Goal: Contribute content: Add original content to the website for others to see

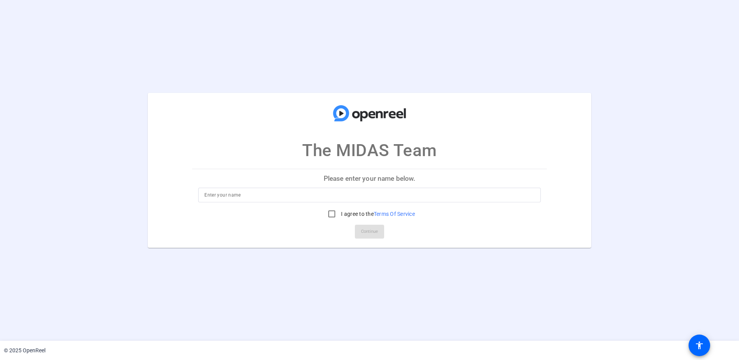
click at [376, 200] on div at bounding box center [370, 195] width 330 height 15
type input "[PERSON_NAME]"
click at [331, 216] on input "I agree to the Terms Of Service" at bounding box center [331, 213] width 15 height 15
checkbox input "true"
click at [360, 229] on span at bounding box center [369, 231] width 29 height 18
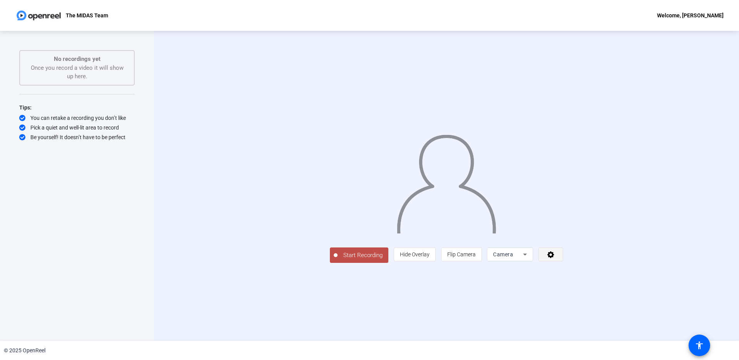
click at [555, 258] on icon at bounding box center [551, 254] width 7 height 7
click at [627, 307] on div at bounding box center [369, 180] width 739 height 360
click at [530, 259] on icon at bounding box center [525, 254] width 9 height 9
click at [608, 290] on span "Screen And Camera" at bounding box center [608, 289] width 40 height 18
click at [556, 258] on icon at bounding box center [551, 254] width 9 height 8
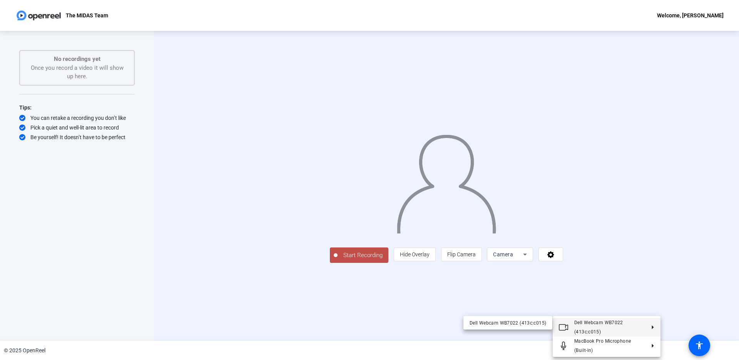
click at [614, 305] on div at bounding box center [369, 180] width 739 height 360
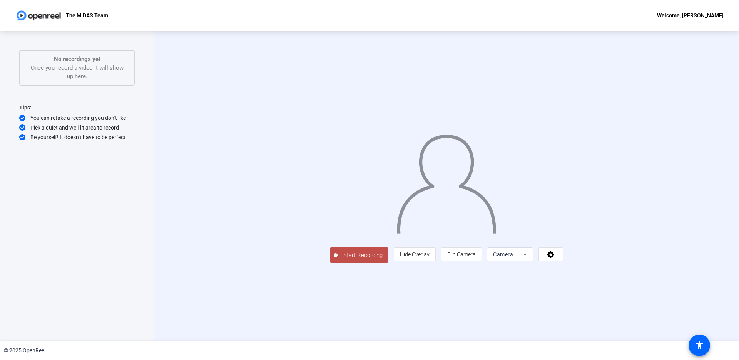
click at [523, 259] on div "Camera" at bounding box center [508, 254] width 30 height 9
click at [609, 292] on span "Screen And Camera" at bounding box center [608, 289] width 40 height 18
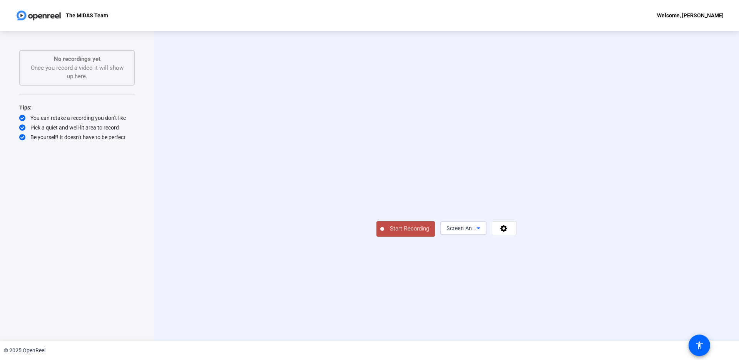
click at [497, 231] on span "Screen And Camera" at bounding box center [472, 228] width 50 height 6
click at [644, 310] on div at bounding box center [369, 180] width 739 height 360
click at [509, 232] on icon at bounding box center [504, 228] width 9 height 8
click at [565, 302] on div at bounding box center [369, 180] width 739 height 360
click at [508, 232] on icon at bounding box center [504, 228] width 7 height 7
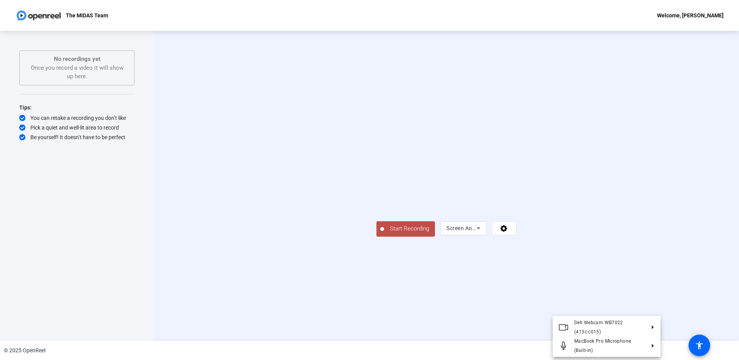
click at [620, 307] on div at bounding box center [369, 180] width 739 height 360
click at [483, 233] on icon at bounding box center [478, 227] width 9 height 9
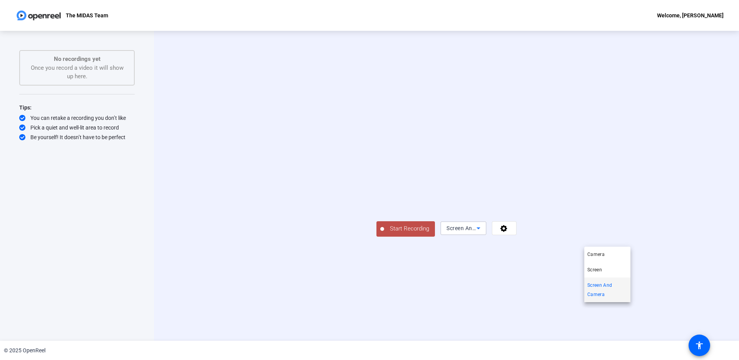
click at [552, 307] on div at bounding box center [369, 180] width 739 height 360
click at [483, 233] on icon at bounding box center [478, 227] width 9 height 9
click at [607, 256] on mat-option "Camera" at bounding box center [608, 253] width 46 height 15
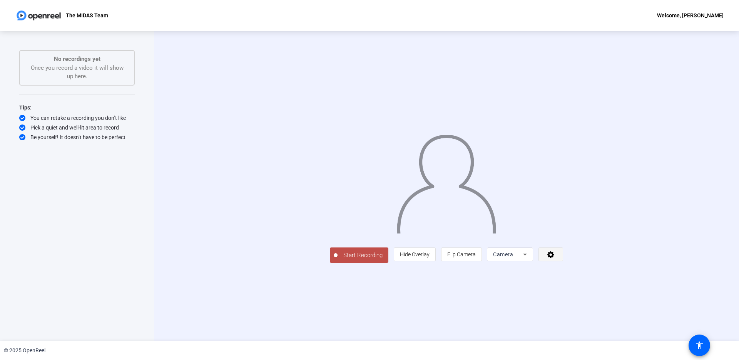
click at [555, 258] on icon at bounding box center [551, 254] width 7 height 7
click at [625, 310] on div at bounding box center [369, 180] width 739 height 360
click at [530, 259] on icon at bounding box center [525, 254] width 9 height 9
click at [569, 309] on div at bounding box center [369, 180] width 739 height 360
click at [430, 257] on span "Hide Overlay" at bounding box center [415, 254] width 30 height 6
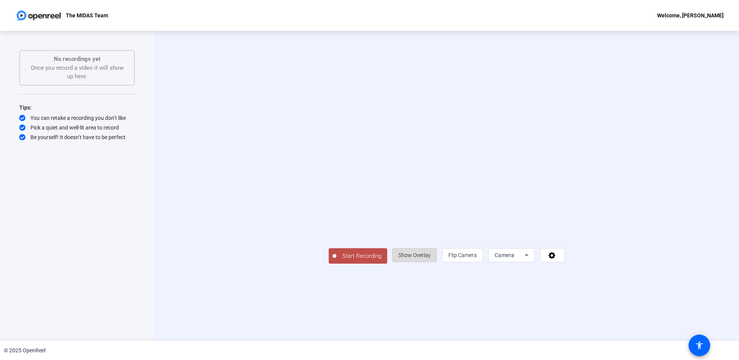
click at [431, 258] on span "Show Overlay" at bounding box center [415, 255] width 32 height 6
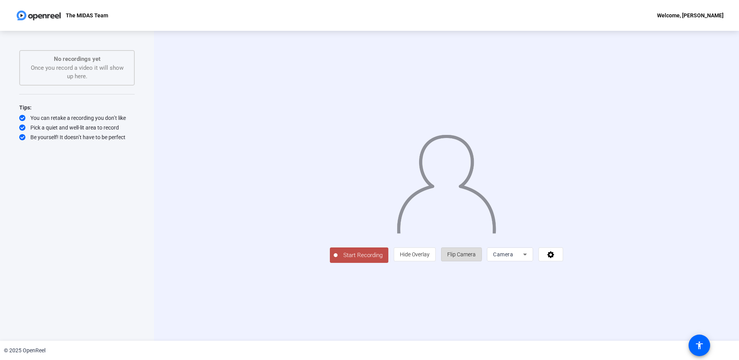
click at [476, 257] on span "Flip Camera" at bounding box center [462, 254] width 29 height 6
click at [513, 257] on span "Camera" at bounding box center [503, 254] width 20 height 6
click at [648, 305] on div at bounding box center [369, 180] width 739 height 360
click at [556, 258] on icon at bounding box center [551, 254] width 9 height 8
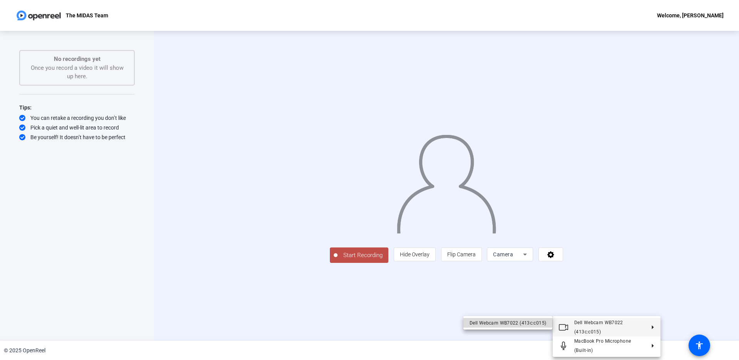
click at [511, 323] on div "Dell Webcam WB7022 (413c:c015)" at bounding box center [508, 322] width 77 height 9
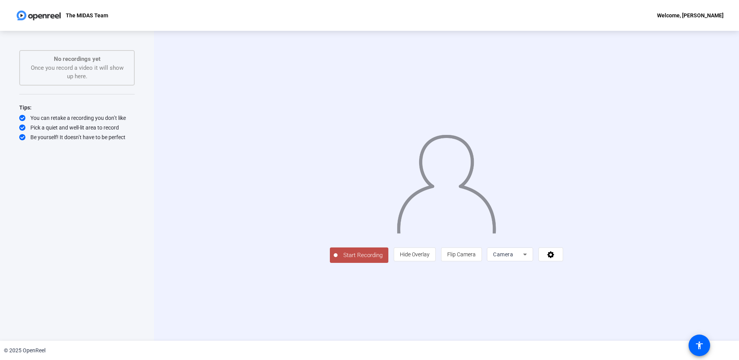
click at [338, 260] on span "Start Recording" at bounding box center [363, 255] width 51 height 9
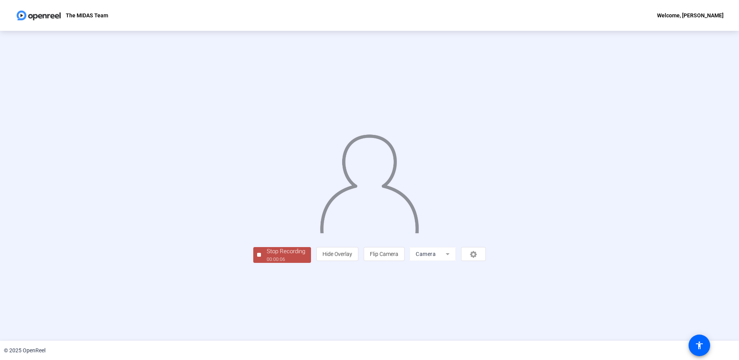
click at [456, 261] on mat-form-field "Camera" at bounding box center [433, 254] width 46 height 14
click at [399, 261] on span "Flip Camera" at bounding box center [384, 253] width 29 height 15
click at [404, 263] on span at bounding box center [384, 254] width 40 height 18
click at [352, 257] on span "Hide Overlay" at bounding box center [338, 254] width 30 height 6
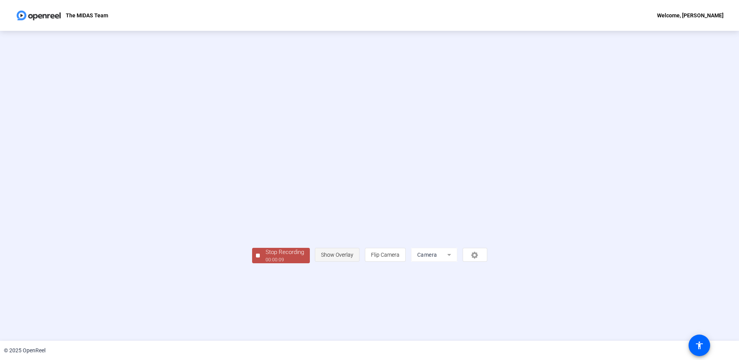
click at [354, 258] on span "Show Overlay" at bounding box center [337, 254] width 32 height 6
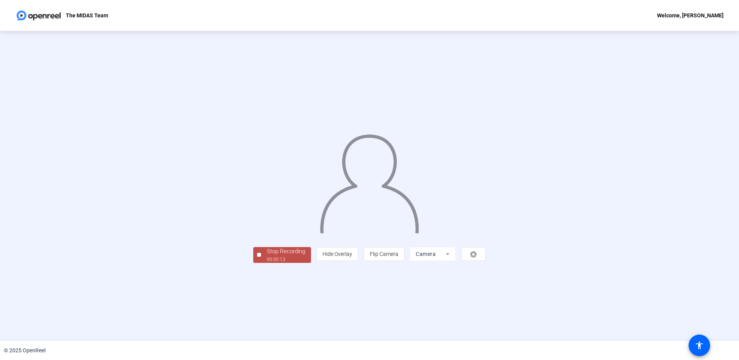
click at [267, 256] on div "Stop Recording" at bounding box center [286, 251] width 39 height 9
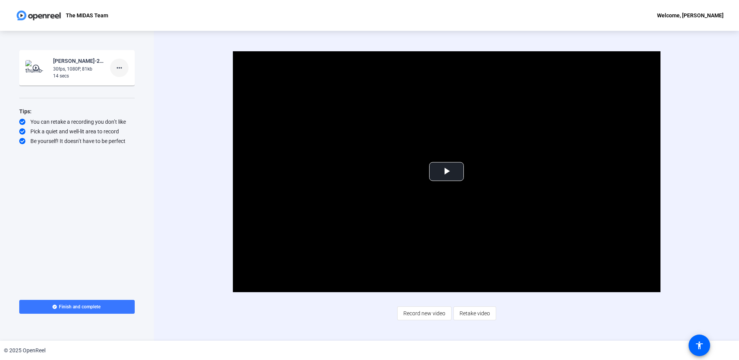
click at [122, 69] on mat-icon "more_horiz" at bounding box center [119, 67] width 9 height 9
click at [123, 84] on span "Delete clip" at bounding box center [131, 83] width 31 height 9
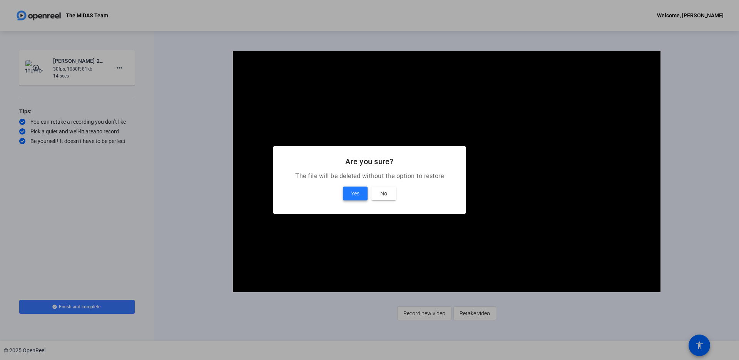
click at [355, 192] on span "Yes" at bounding box center [355, 193] width 8 height 9
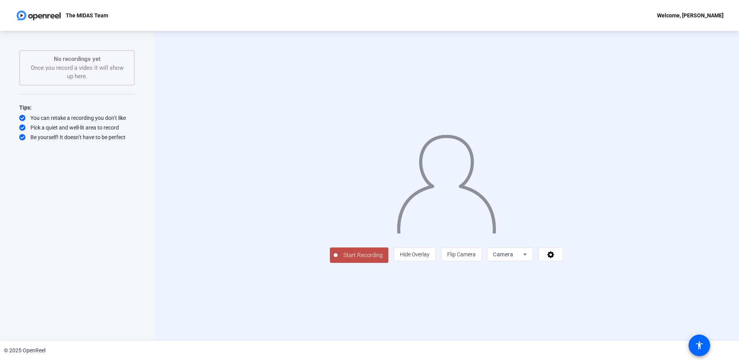
click at [533, 261] on div "Camera" at bounding box center [510, 254] width 46 height 14
click at [597, 287] on span "Screen And Camera" at bounding box center [608, 289] width 40 height 18
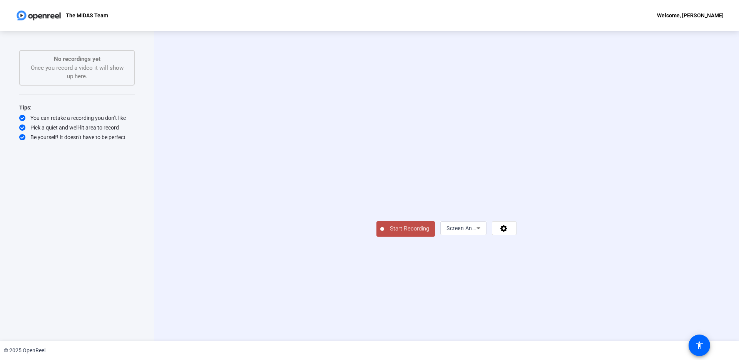
click at [384, 233] on span "Start Recording" at bounding box center [409, 228] width 51 height 9
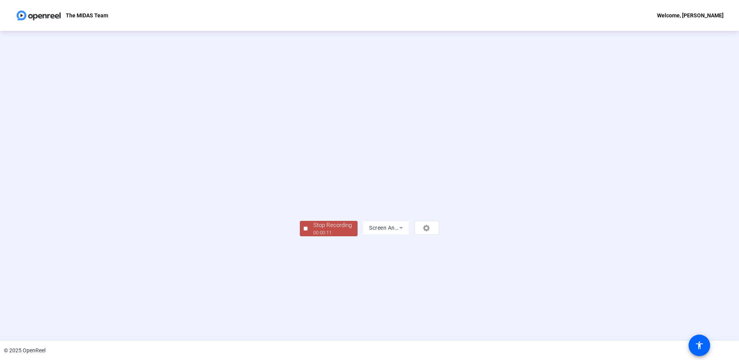
click at [314, 230] on div "Stop Recording" at bounding box center [333, 225] width 39 height 9
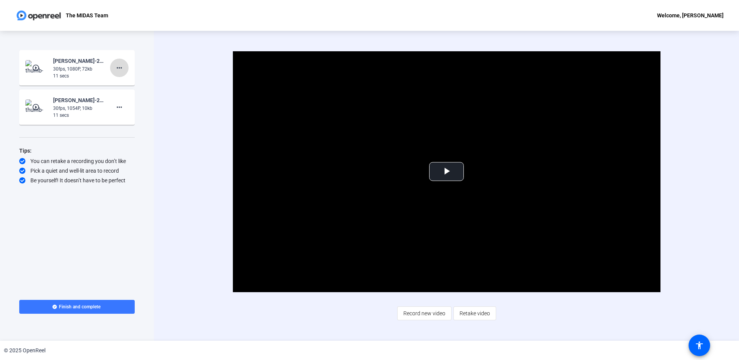
click at [121, 67] on mat-icon "more_horiz" at bounding box center [119, 67] width 9 height 9
click at [44, 68] on div at bounding box center [369, 180] width 739 height 360
click at [35, 68] on mat-icon "play_circle_outline" at bounding box center [36, 68] width 9 height 8
click at [447, 171] on span "Video Player" at bounding box center [447, 171] width 0 height 0
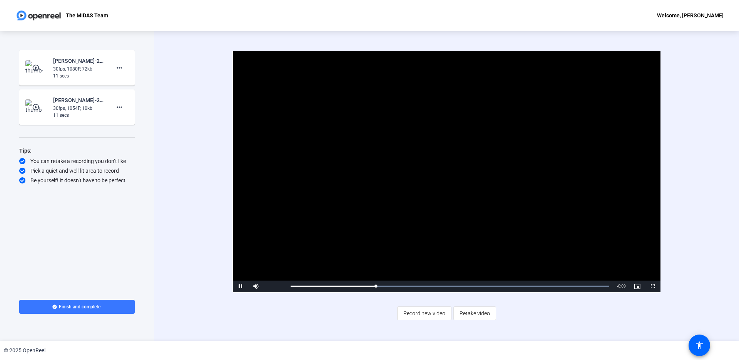
click at [39, 104] on mat-icon "play_circle_outline" at bounding box center [36, 107] width 9 height 8
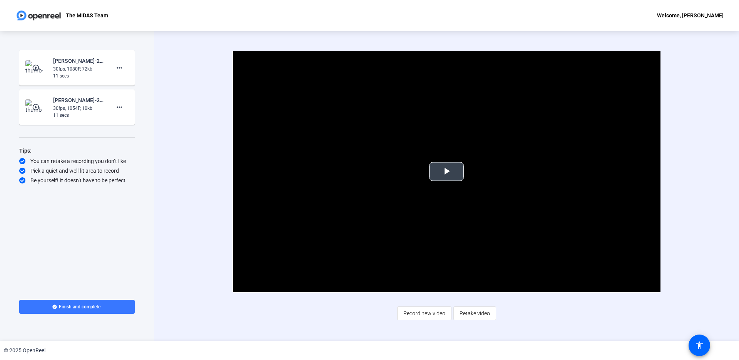
click at [447, 171] on span "Video Player" at bounding box center [447, 171] width 0 height 0
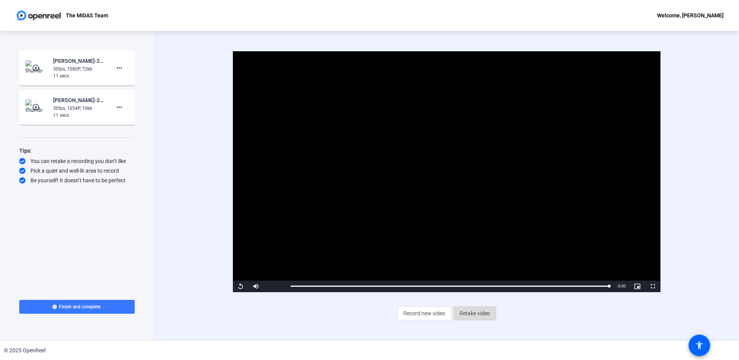
click at [472, 311] on span "Retake video" at bounding box center [475, 313] width 30 height 15
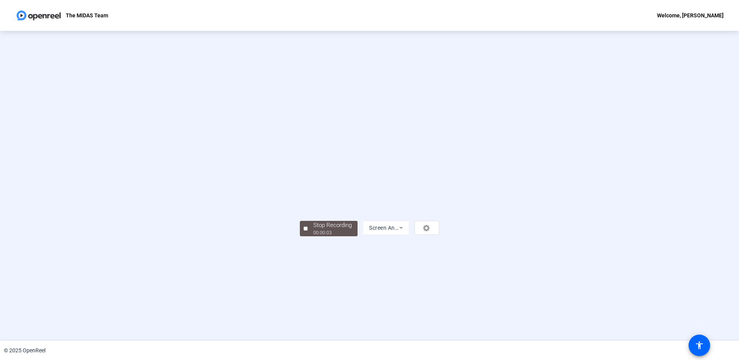
click at [439, 235] on div "Screen And Camera" at bounding box center [401, 228] width 76 height 14
click at [672, 17] on div "Welcome, [PERSON_NAME]" at bounding box center [690, 15] width 67 height 9
click at [648, 70] on div at bounding box center [369, 180] width 739 height 360
click at [314, 230] on div "Stop Recording" at bounding box center [333, 225] width 39 height 9
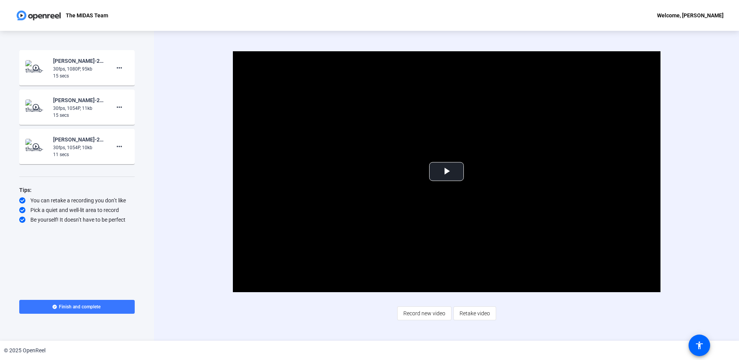
click at [37, 70] on mat-icon "play_circle_outline" at bounding box center [36, 68] width 9 height 8
click at [37, 65] on mat-icon "play_circle_outline" at bounding box center [36, 68] width 9 height 8
click at [447, 171] on span "Video Player" at bounding box center [447, 171] width 0 height 0
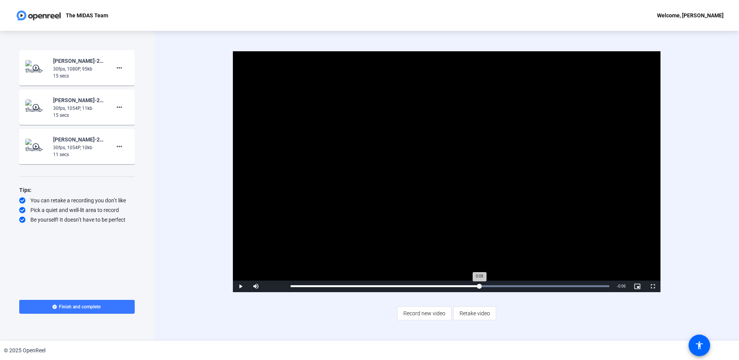
click at [480, 290] on div "Loaded : 100.00% 0:09 0:09" at bounding box center [450, 286] width 327 height 12
click at [241, 286] on span "Video Player" at bounding box center [240, 286] width 15 height 0
click at [118, 146] on mat-icon "more_horiz" at bounding box center [119, 146] width 9 height 9
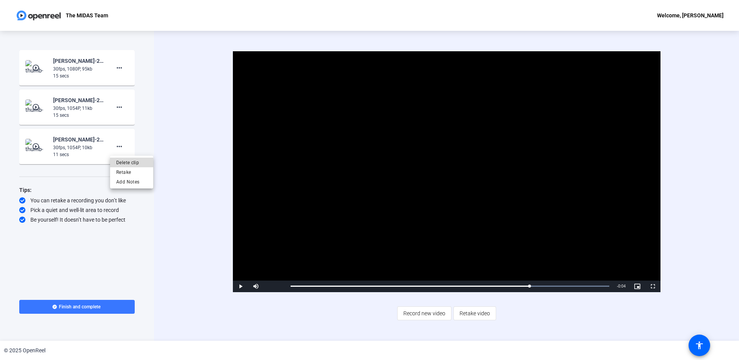
click at [121, 161] on span "Delete clip" at bounding box center [131, 162] width 31 height 9
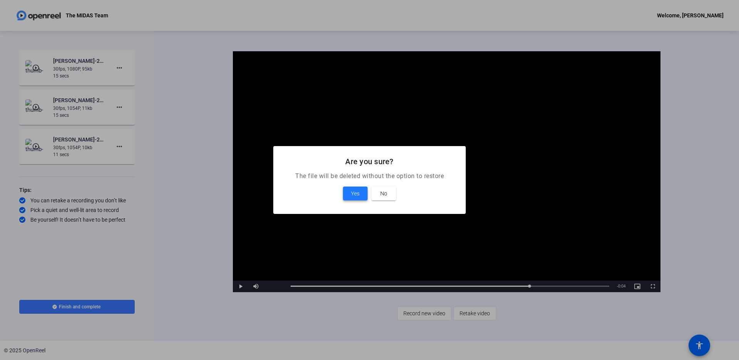
click at [359, 192] on span "Yes" at bounding box center [355, 193] width 8 height 9
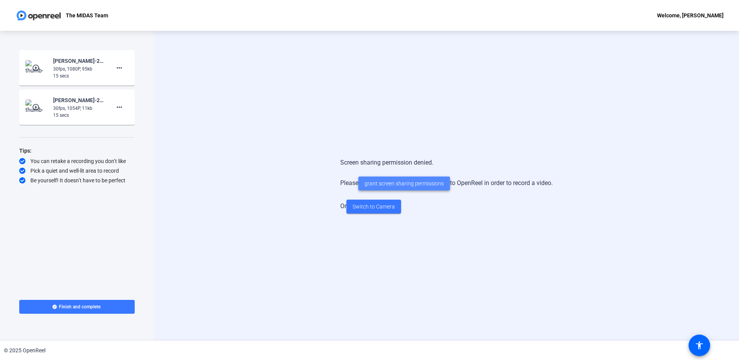
click at [374, 181] on span "grant screen sharing permissions" at bounding box center [404, 183] width 79 height 8
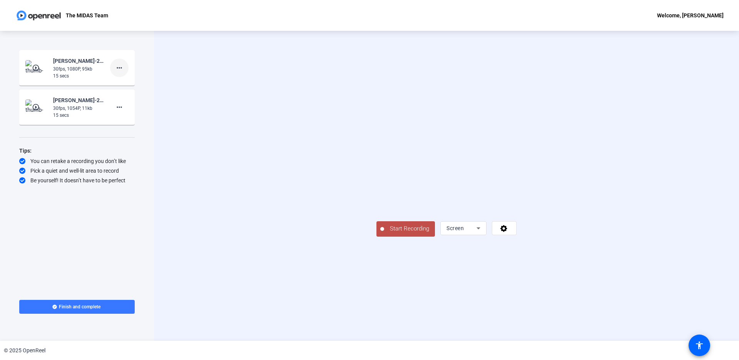
click at [120, 70] on mat-icon "more_horiz" at bounding box center [119, 67] width 9 height 9
click at [125, 85] on span "Delete clip" at bounding box center [131, 83] width 31 height 9
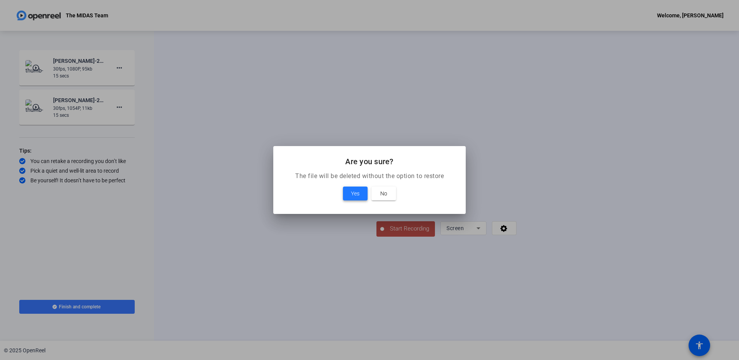
click at [360, 195] on span at bounding box center [355, 193] width 25 height 18
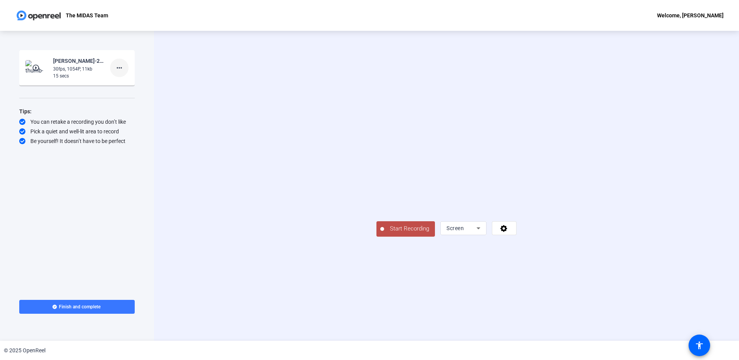
click at [121, 69] on mat-icon "more_horiz" at bounding box center [119, 67] width 9 height 9
click at [131, 84] on span "Delete clip" at bounding box center [131, 83] width 31 height 9
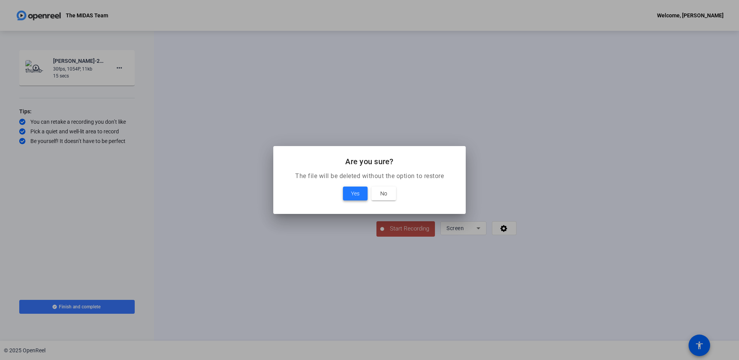
click at [360, 194] on span at bounding box center [355, 193] width 25 height 18
